Goal: Task Accomplishment & Management: Manage account settings

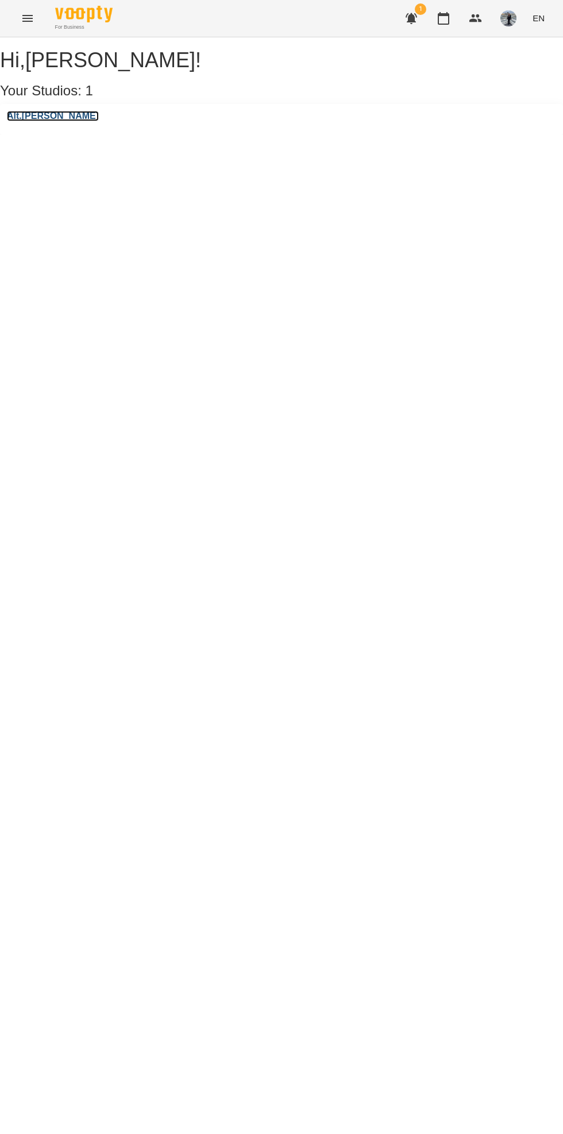
click at [47, 121] on h3 "Alt.[PERSON_NAME]" at bounding box center [53, 116] width 92 height 10
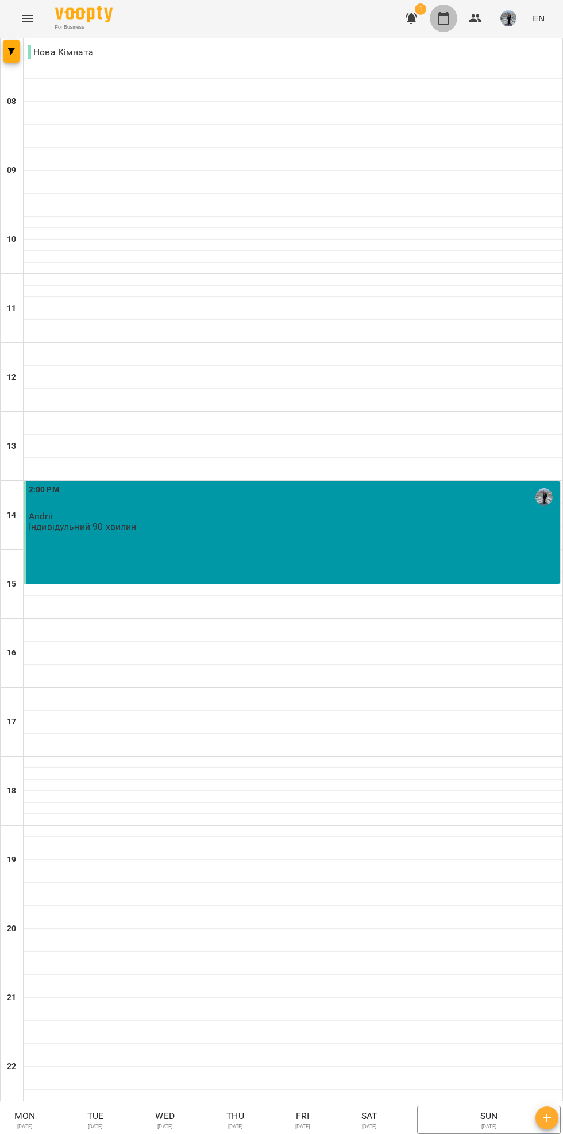
click at [451, 25] on icon "button" at bounding box center [444, 18] width 14 height 14
click at [340, 1134] on icon at bounding box center [338, 1154] width 3 height 4
type input "**********"
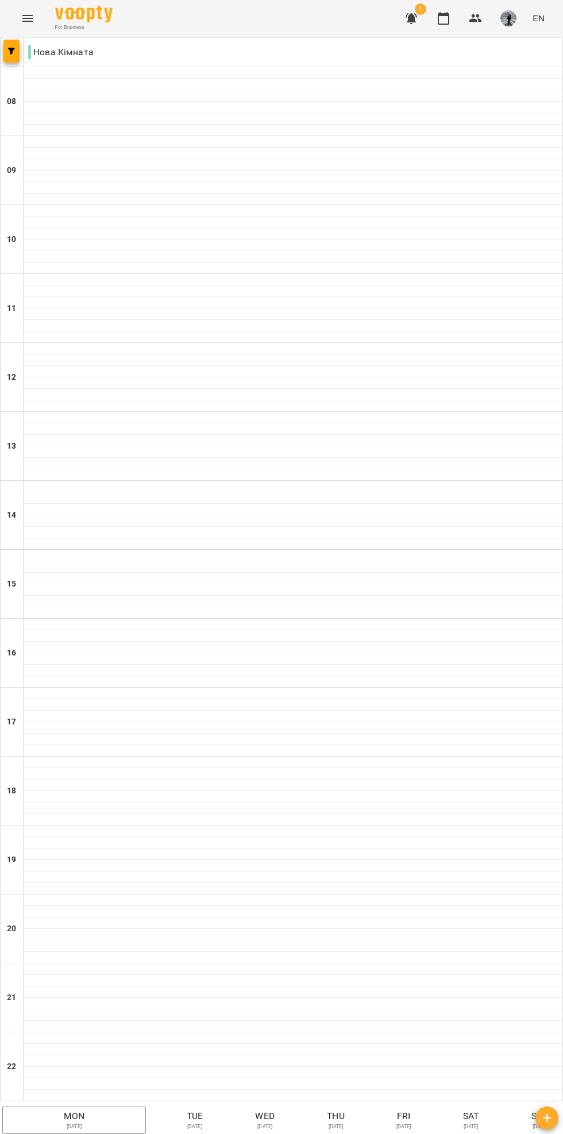
click at [206, 1106] on button "[DATE]" at bounding box center [195, 1120] width 40 height 28
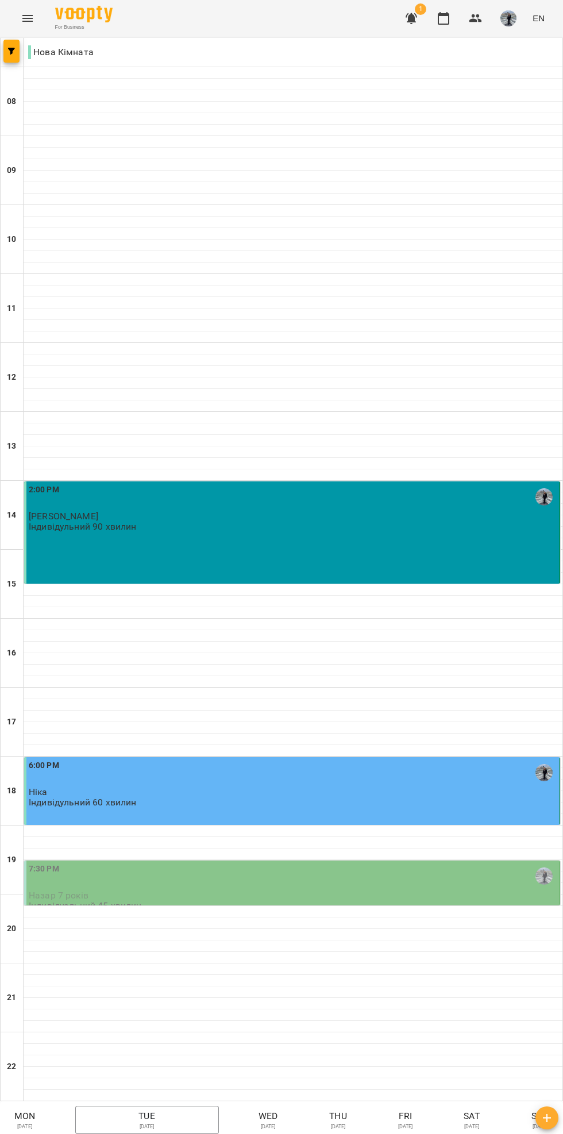
click at [119, 885] on div "7:30 PM" at bounding box center [293, 876] width 529 height 26
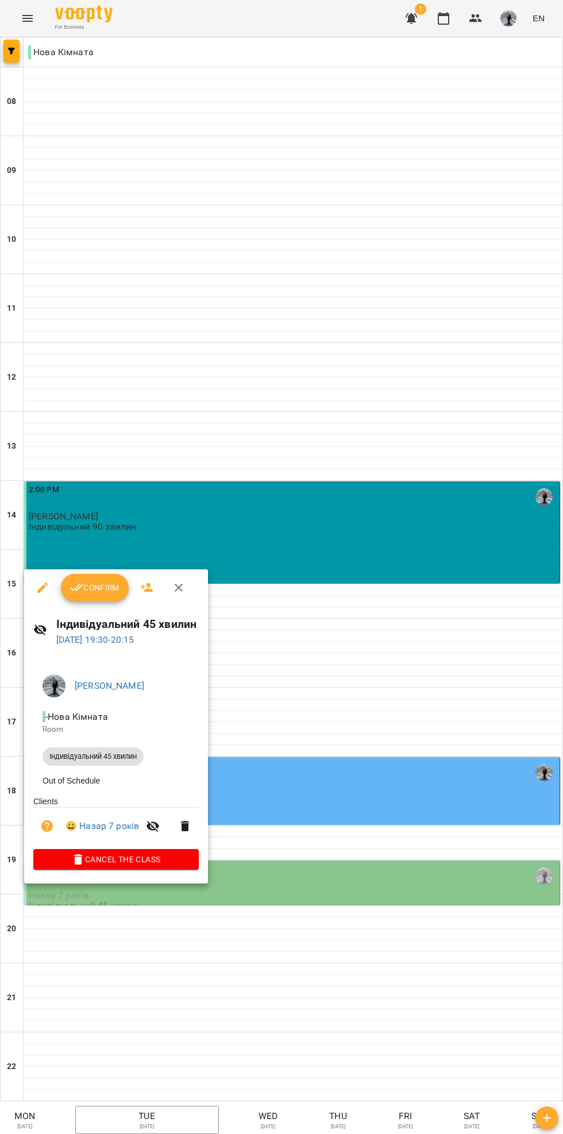
click at [87, 590] on span "Confirm" at bounding box center [94, 588] width 49 height 14
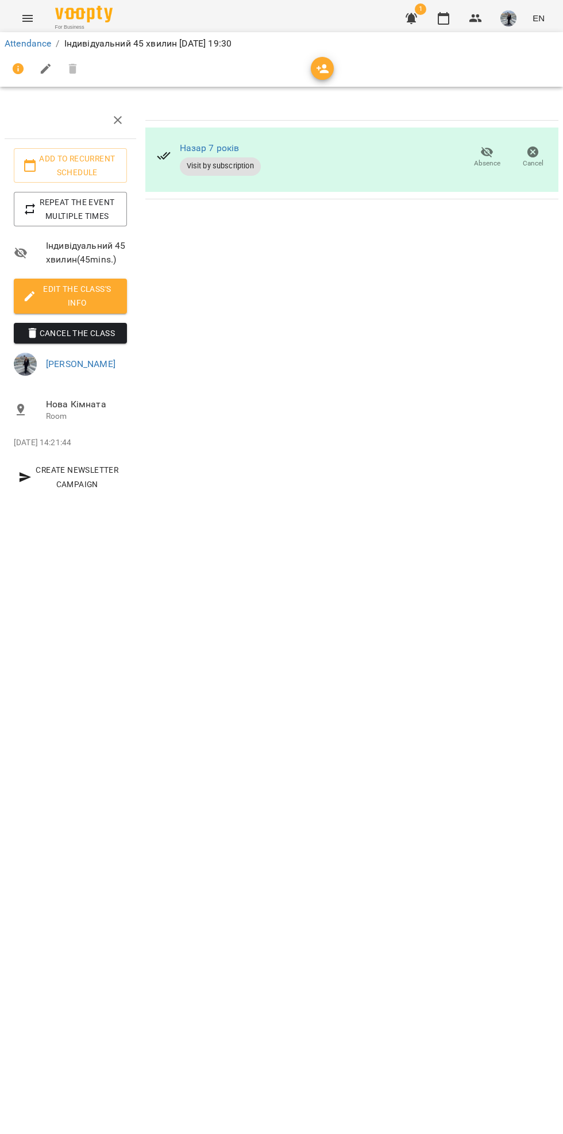
click at [413, 18] on icon "button" at bounding box center [411, 18] width 11 height 11
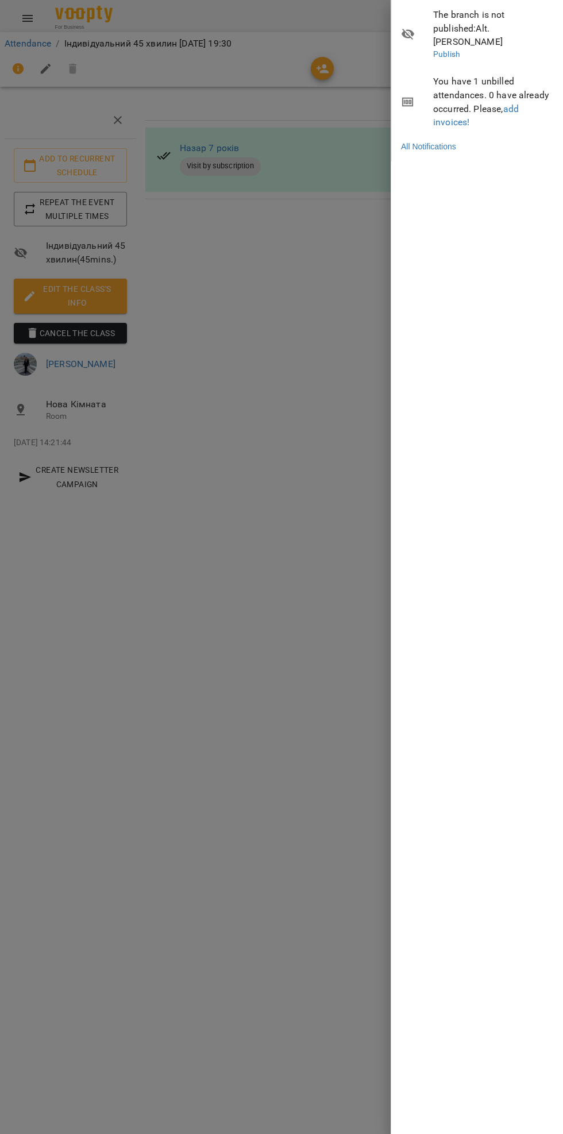
click at [332, 700] on div at bounding box center [281, 567] width 563 height 1134
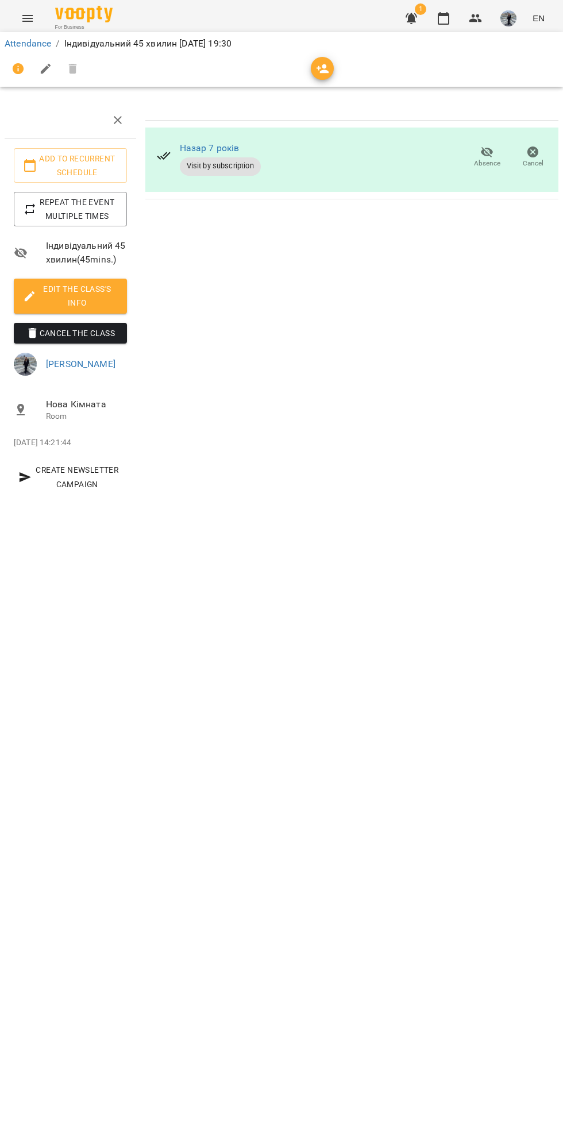
click at [444, 18] on icon "button" at bounding box center [444, 18] width 14 height 14
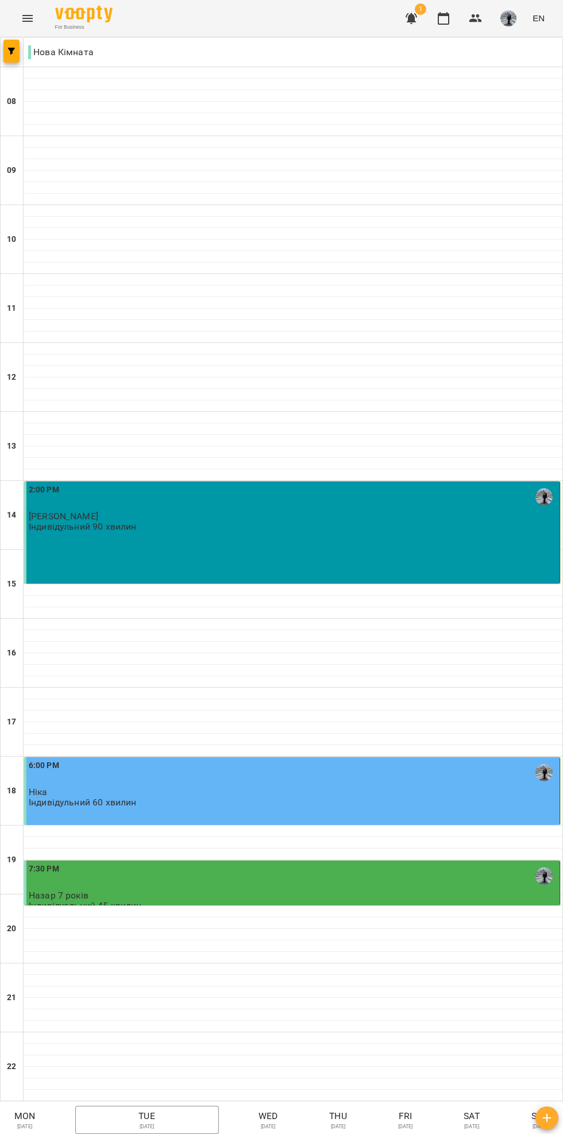
click at [264, 1110] on p "Wed" at bounding box center [268, 1117] width 34 height 14
